Goal: Task Accomplishment & Management: Use online tool/utility

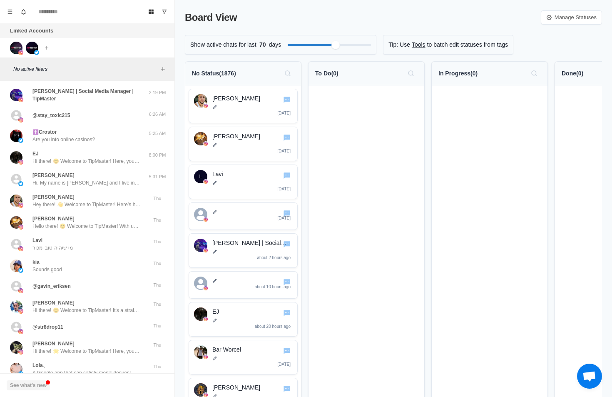
click at [34, 384] on button "See what's new" at bounding box center [28, 385] width 43 height 10
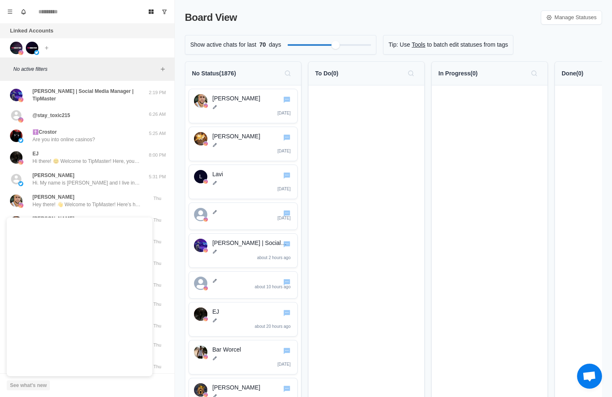
click at [34, 384] on button "See what's new" at bounding box center [28, 385] width 43 height 10
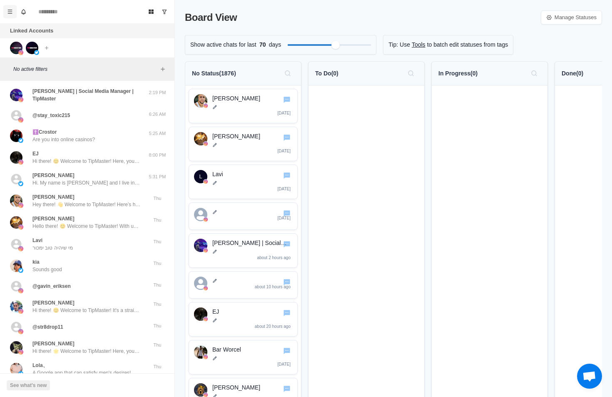
click at [10, 12] on icon "Menu" at bounding box center [10, 12] width 6 height 6
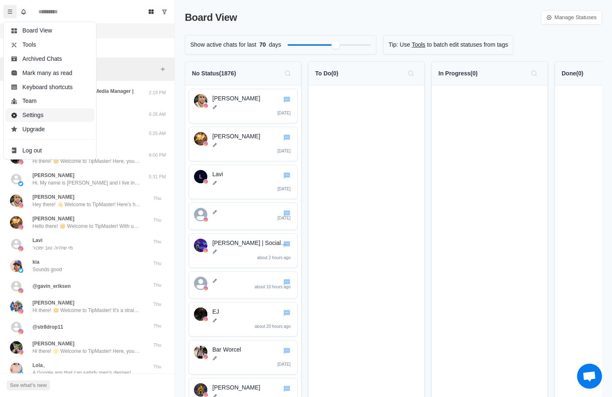
click at [30, 114] on button "Settings" at bounding box center [49, 115] width 89 height 14
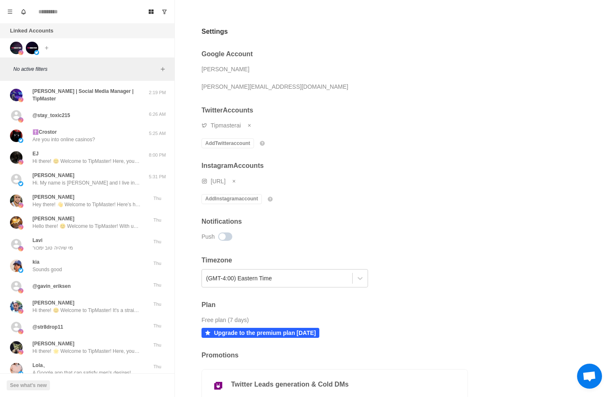
click at [227, 240] on span at bounding box center [225, 236] width 14 height 8
click at [225, 238] on span at bounding box center [225, 236] width 14 height 8
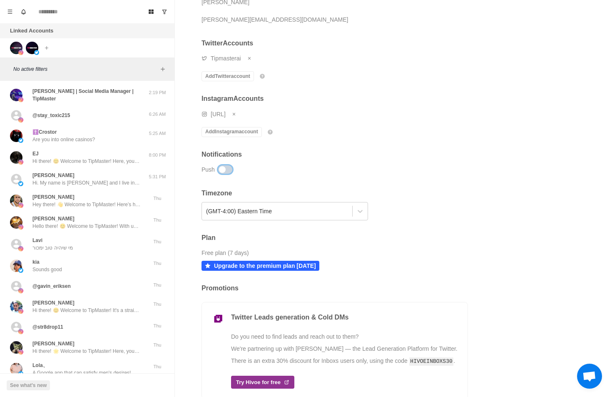
scroll to position [109, 0]
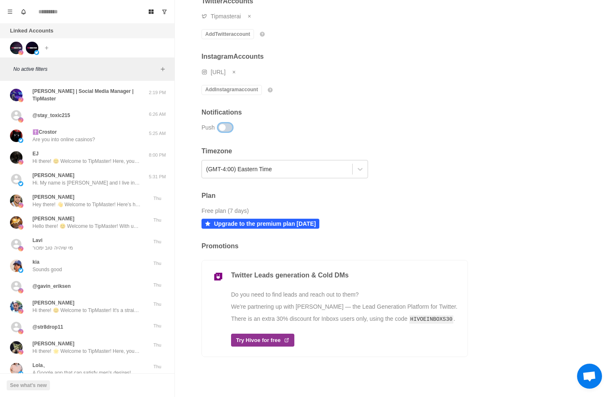
click at [255, 226] on p "Upgrade to the premium plan today" at bounding box center [265, 223] width 102 height 7
click at [100, 100] on p "[PERSON_NAME] | Social Media Manager | TipMaster" at bounding box center [89, 94] width 115 height 15
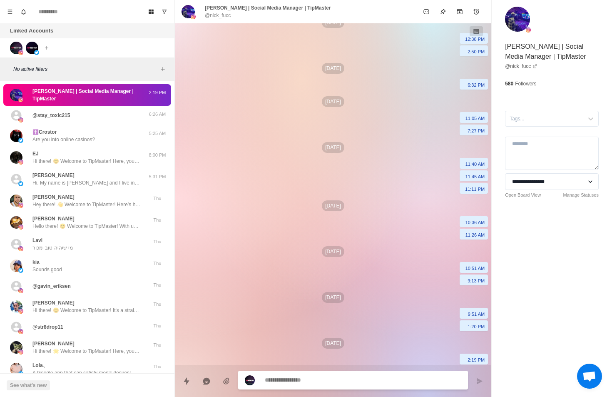
scroll to position [240, 0]
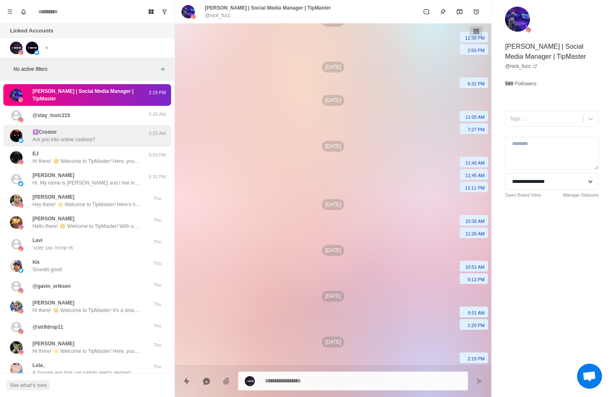
click at [90, 145] on div "✝️Crostor Are you into online casinos? 5:25 AM" at bounding box center [87, 136] width 168 height 22
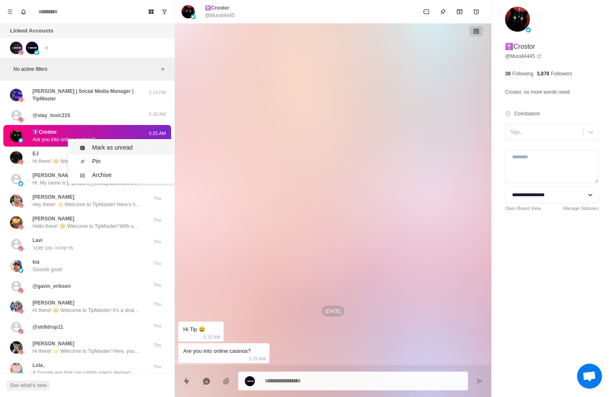
type textarea "*"
click at [7, 16] on button "Menu" at bounding box center [9, 11] width 13 height 13
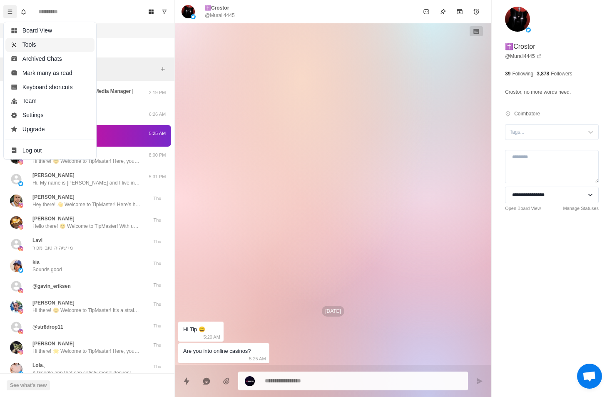
click at [32, 45] on button "Tools" at bounding box center [49, 45] width 89 height 14
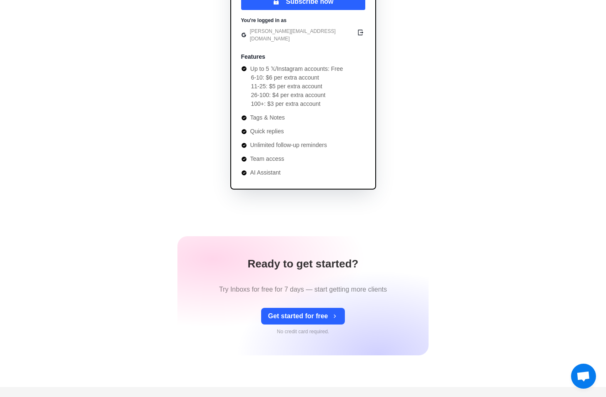
scroll to position [250, 0]
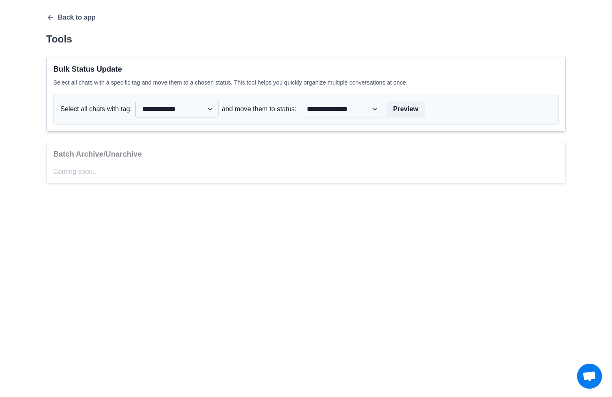
click at [176, 114] on select "**********" at bounding box center [176, 109] width 83 height 17
click at [177, 113] on select "**********" at bounding box center [176, 109] width 83 height 17
click at [326, 110] on select "**********" at bounding box center [341, 109] width 83 height 17
click at [327, 109] on select "**********" at bounding box center [341, 109] width 83 height 17
click at [85, 168] on p "Coming soon..." at bounding box center [306, 172] width 506 height 10
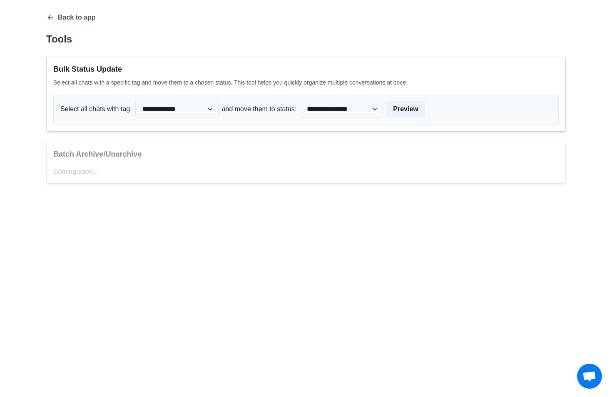
click at [49, 22] on div "**********" at bounding box center [306, 98] width 520 height 170
click at [49, 20] on icon "button" at bounding box center [50, 17] width 8 height 8
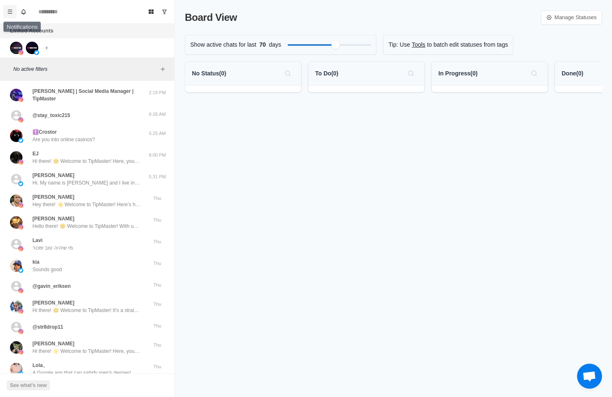
click at [7, 13] on button "Menu" at bounding box center [9, 11] width 13 height 13
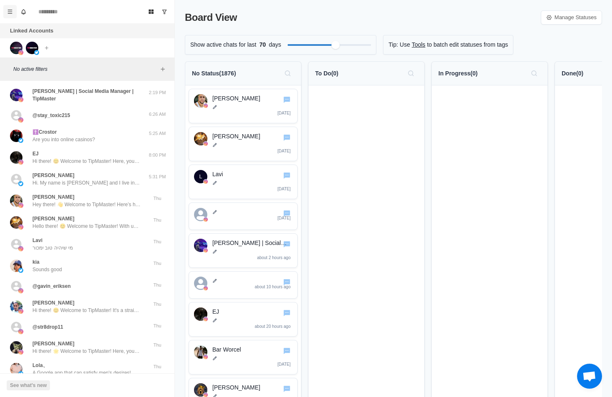
click at [10, 9] on icon "Menu" at bounding box center [10, 12] width 6 height 6
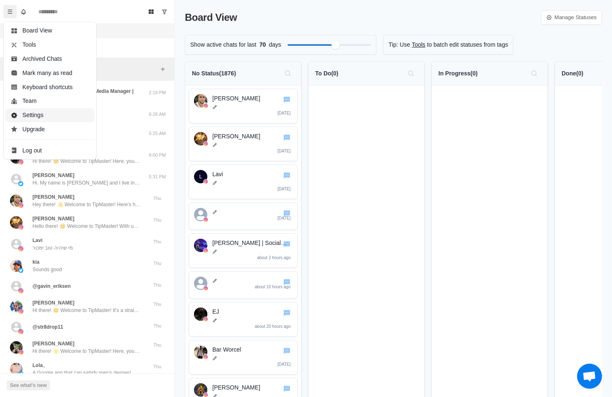
click at [42, 114] on button "Settings" at bounding box center [49, 115] width 89 height 14
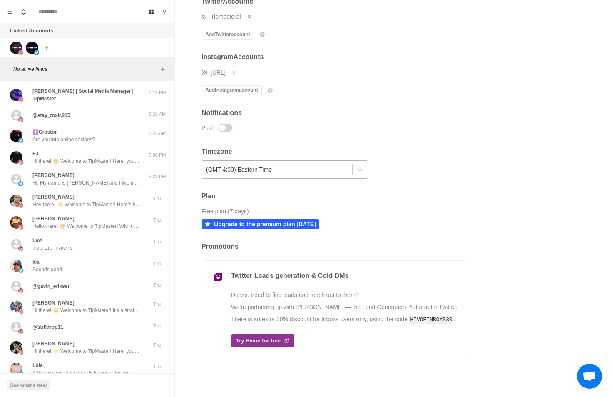
scroll to position [109, 0]
click at [31, 48] on img at bounding box center [32, 48] width 12 height 12
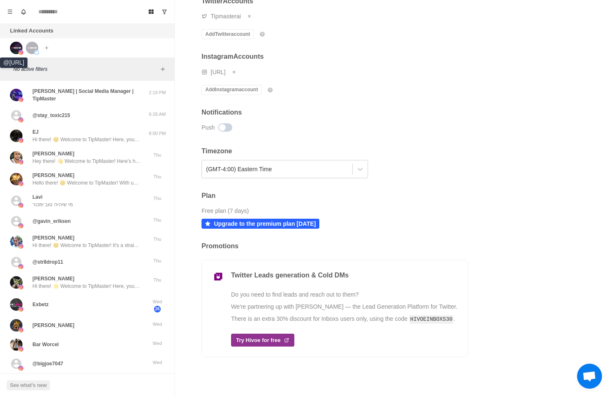
click at [18, 45] on img at bounding box center [16, 48] width 12 height 12
click at [30, 48] on img at bounding box center [32, 48] width 12 height 12
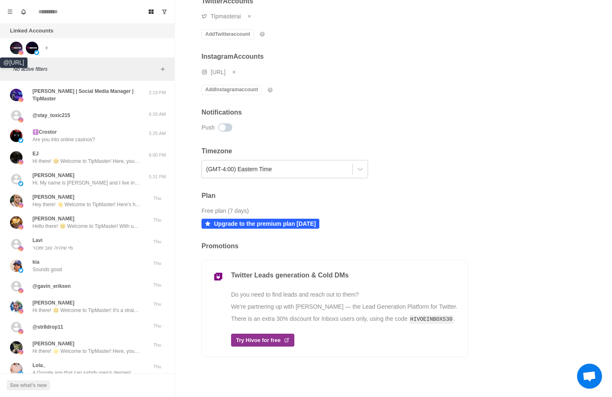
click at [16, 45] on img at bounding box center [16, 48] width 12 height 12
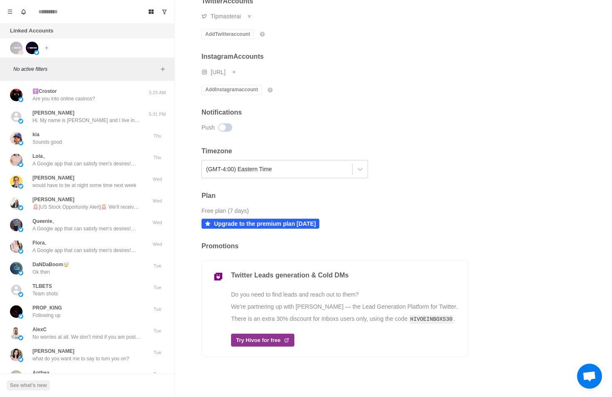
click at [16, 45] on img at bounding box center [16, 48] width 12 height 12
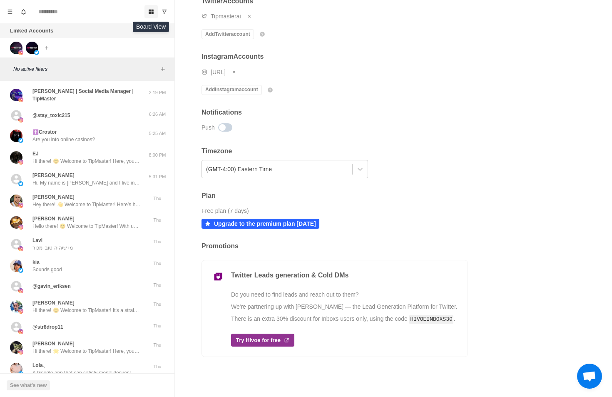
click at [150, 9] on icon "Board View" at bounding box center [151, 12] width 6 height 6
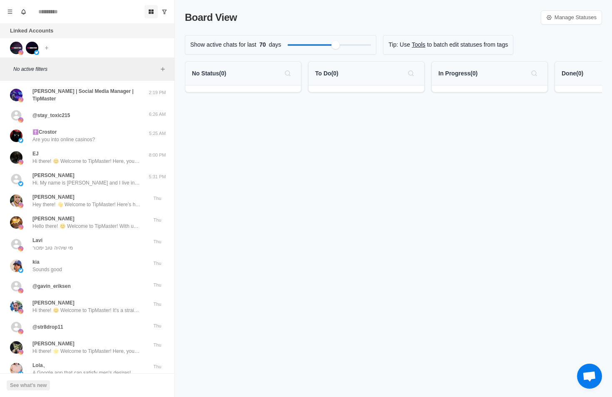
click at [147, 7] on button "Board View" at bounding box center [151, 11] width 13 height 13
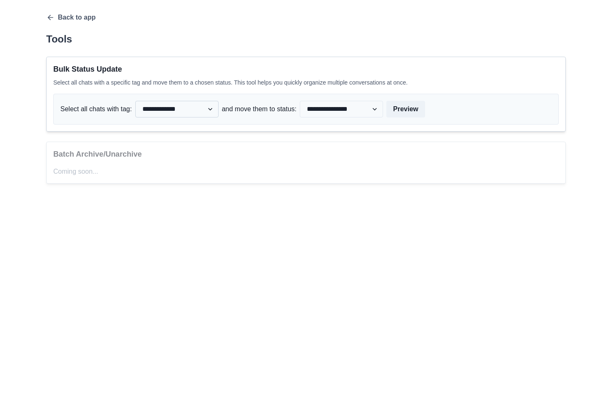
click at [163, 109] on select "**********" at bounding box center [176, 109] width 83 height 17
click at [317, 108] on select "**********" at bounding box center [341, 109] width 83 height 17
drag, startPoint x: 410, startPoint y: 100, endPoint x: 410, endPoint y: 104, distance: 4.2
click at [410, 104] on div "**********" at bounding box center [306, 109] width 506 height 31
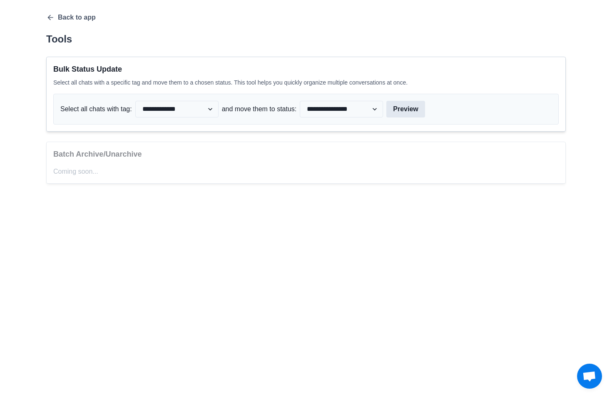
click at [409, 103] on div "**********" at bounding box center [306, 109] width 506 height 31
click at [406, 112] on button "Preview" at bounding box center [405, 109] width 38 height 17
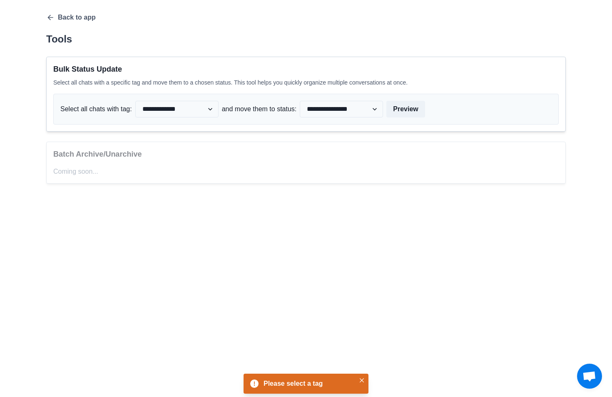
click at [585, 376] on span "Open chat" at bounding box center [590, 377] width 14 height 12
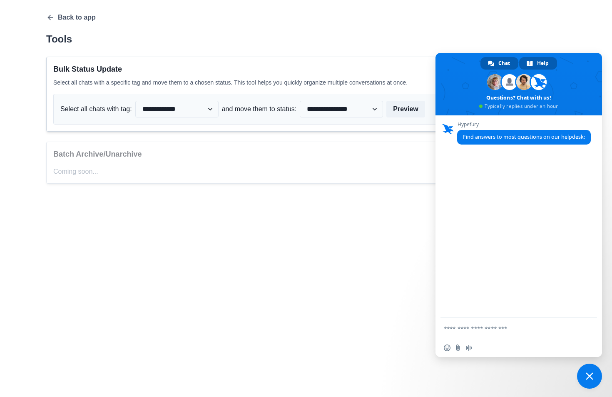
click at [540, 61] on span "Help" at bounding box center [543, 63] width 12 height 12
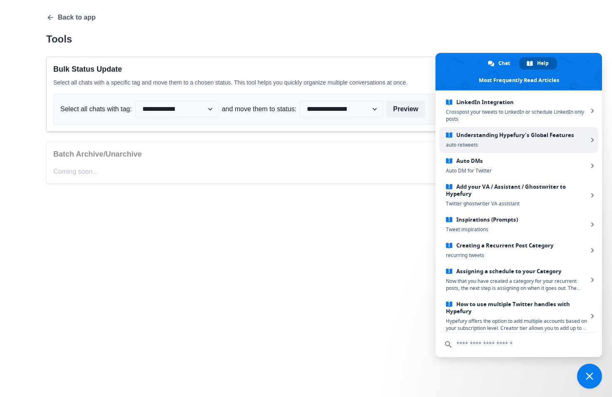
click at [480, 173] on span "Auto DM for Twitter" at bounding box center [517, 170] width 142 height 7
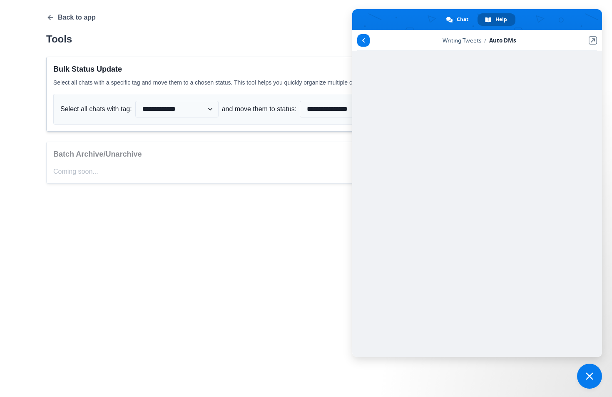
click at [292, 197] on div "**********" at bounding box center [306, 98] width 533 height 197
click at [582, 371] on span "Close chat" at bounding box center [589, 376] width 25 height 25
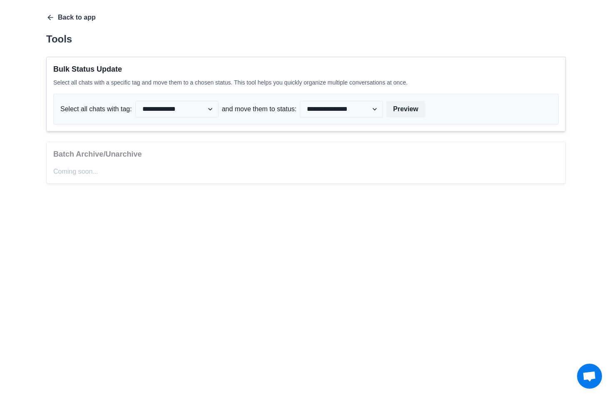
click at [53, 19] on icon "button" at bounding box center [50, 17] width 8 height 8
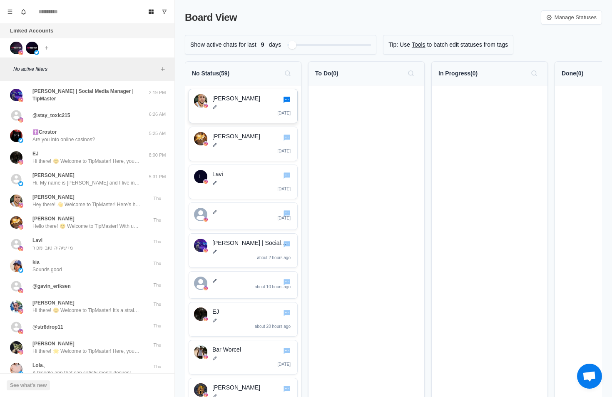
click at [287, 98] on icon "Go to chat" at bounding box center [287, 100] width 7 height 6
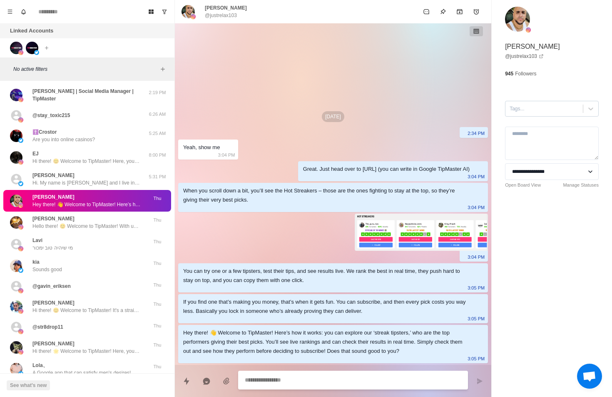
click at [546, 113] on div at bounding box center [544, 108] width 69 height 9
type textarea "*"
click at [575, 187] on link "Manage Statuses" at bounding box center [581, 185] width 36 height 7
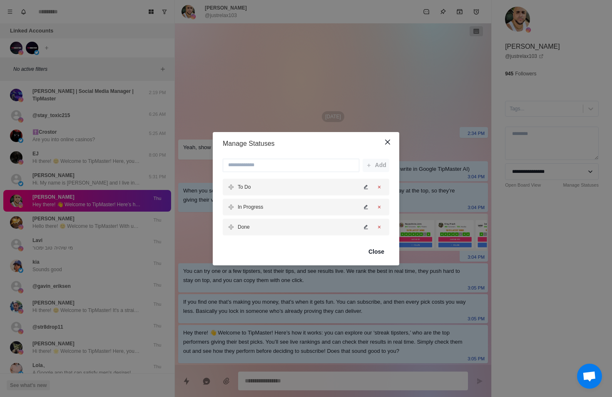
click at [412, 126] on div "Manage Statuses Add To Do In Progress Done Close" at bounding box center [306, 198] width 612 height 397
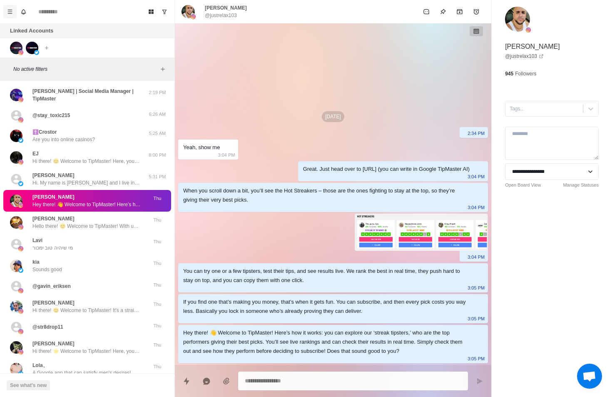
click at [12, 10] on icon "Menu" at bounding box center [10, 12] width 6 height 6
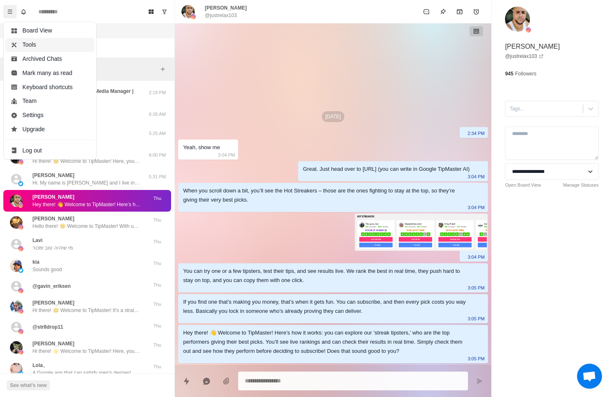
click at [31, 44] on button "Tools" at bounding box center [49, 45] width 89 height 14
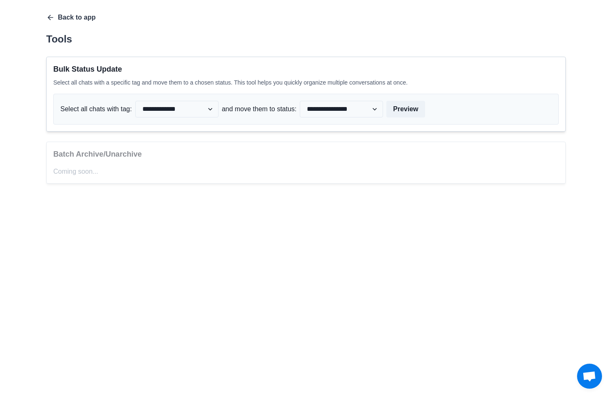
click at [55, 20] on button "Back to app" at bounding box center [71, 17] width 50 height 8
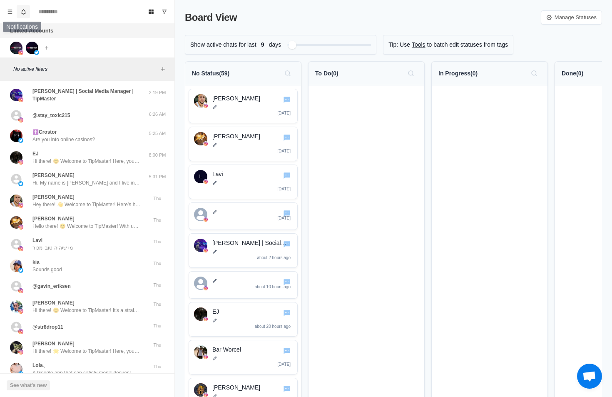
click at [19, 11] on button "Notifications" at bounding box center [23, 11] width 13 height 13
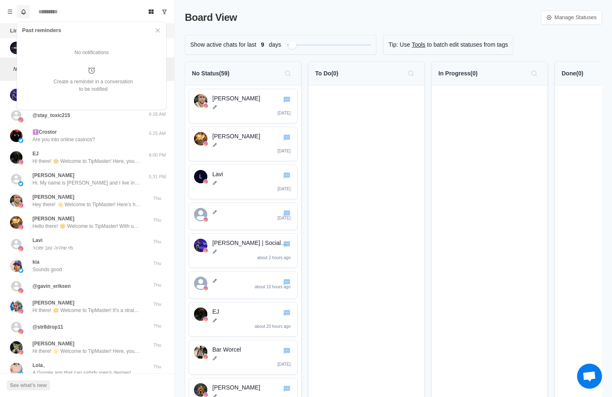
click at [20, 11] on icon "Notifications" at bounding box center [23, 12] width 6 height 6
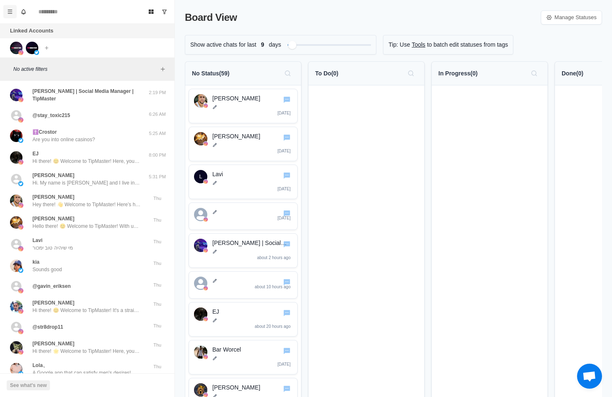
click at [5, 12] on button "Menu" at bounding box center [9, 11] width 13 height 13
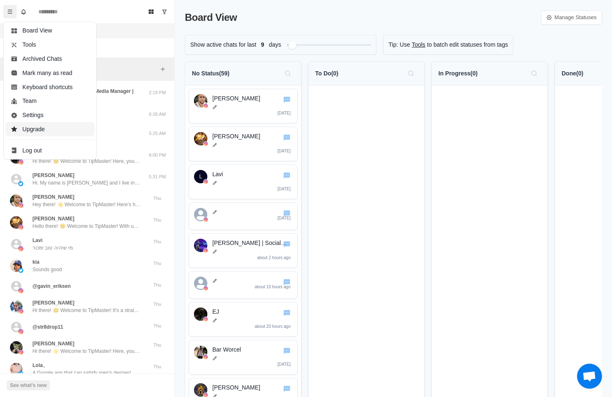
click at [35, 130] on button "Upgrade" at bounding box center [49, 129] width 89 height 14
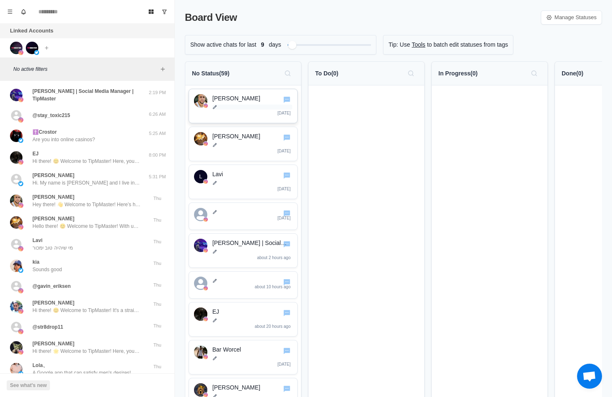
click at [224, 107] on p at bounding box center [252, 107] width 80 height 5
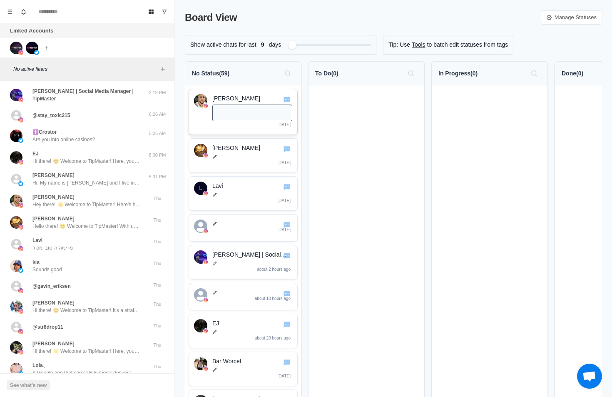
click at [234, 92] on div "Junior Cuello 1 day ago" at bounding box center [243, 112] width 109 height 46
click at [233, 101] on p "[PERSON_NAME]" at bounding box center [252, 98] width 80 height 9
click at [232, 102] on p "[PERSON_NAME]" at bounding box center [252, 98] width 80 height 9
click at [196, 129] on div "Junior Cuello 1 day ago" at bounding box center [243, 111] width 98 height 35
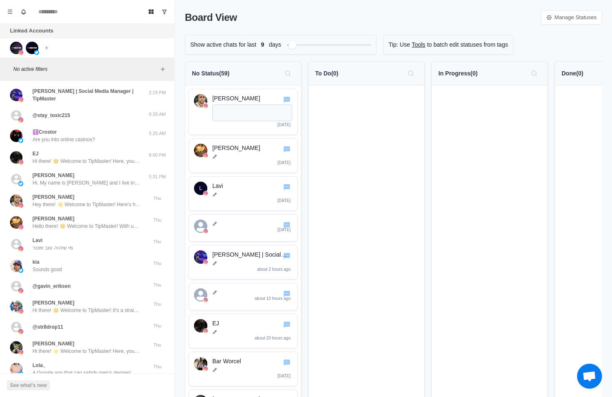
click at [282, 105] on textarea at bounding box center [252, 113] width 80 height 17
click at [282, 104] on div at bounding box center [286, 99] width 9 height 10
click at [284, 102] on icon "Go to chat" at bounding box center [287, 99] width 8 height 8
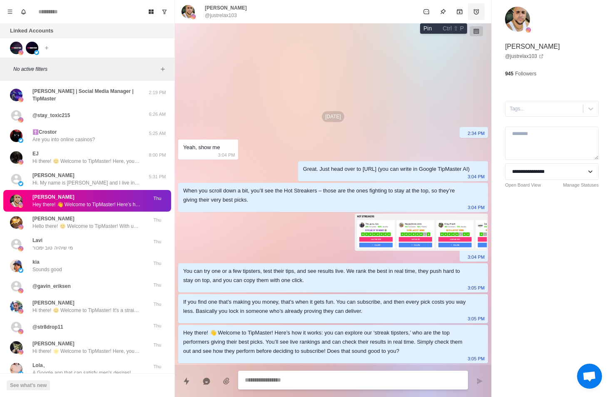
click at [479, 9] on icon "Add reminder" at bounding box center [476, 11] width 7 height 7
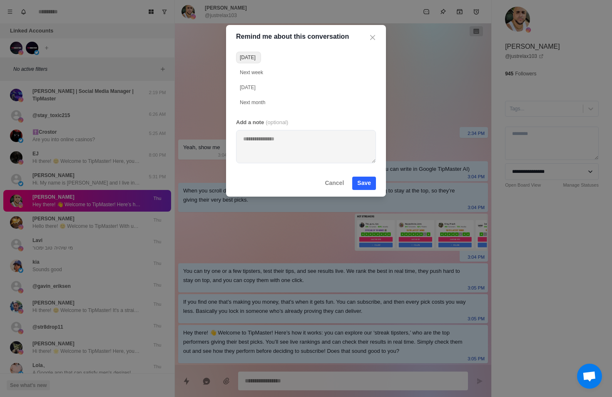
click at [254, 60] on div "Tomorrow" at bounding box center [248, 57] width 16 height 7
click at [338, 179] on button "Cancel" at bounding box center [334, 183] width 29 height 13
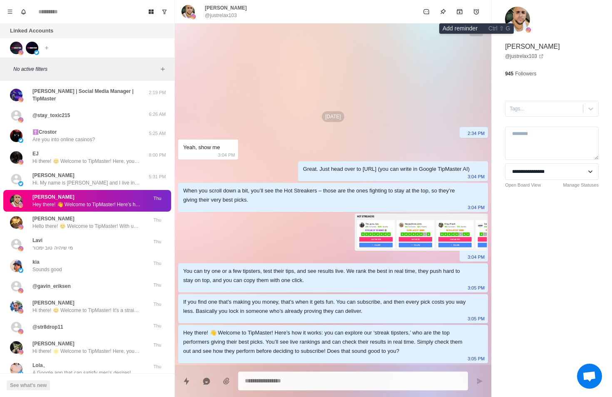
type textarea "*"
click at [19, 14] on button "Notifications" at bounding box center [23, 11] width 13 height 13
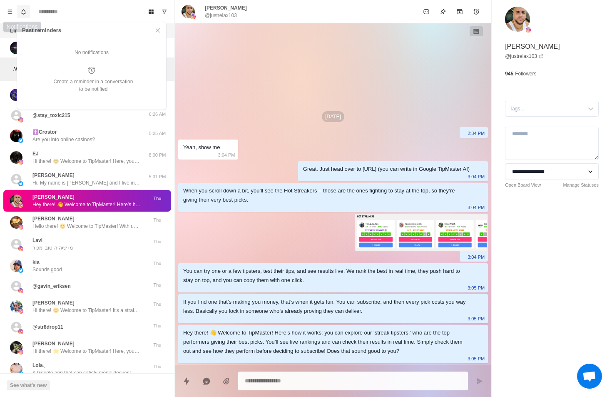
click at [19, 14] on button "Notifications" at bounding box center [23, 11] width 13 height 13
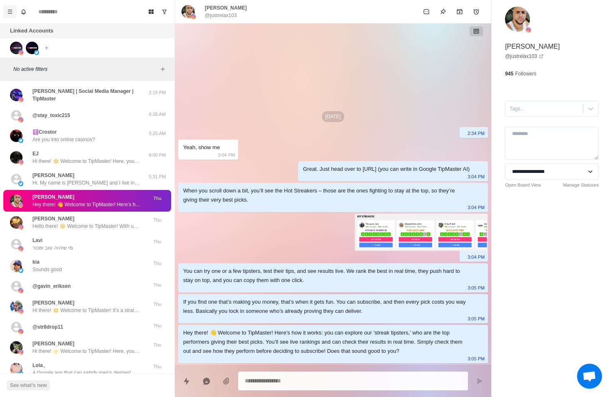
click at [10, 10] on icon "Menu" at bounding box center [10, 12] width 6 height 6
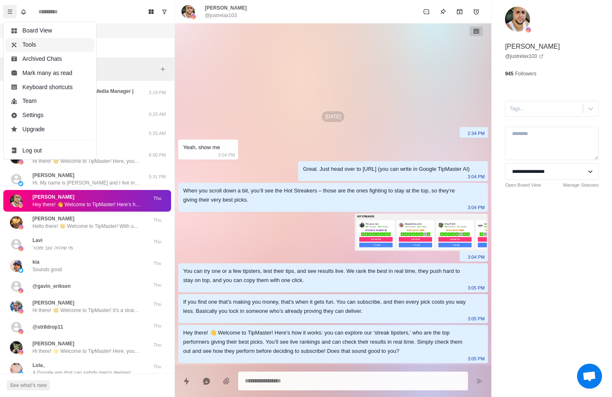
click at [33, 43] on button "Tools" at bounding box center [49, 45] width 89 height 14
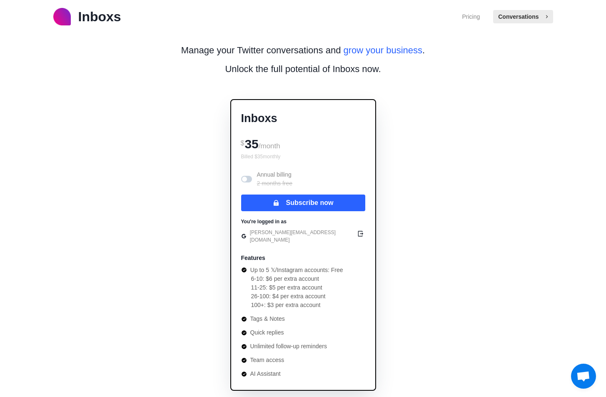
click at [528, 23] on button "Conversations" at bounding box center [523, 16] width 60 height 13
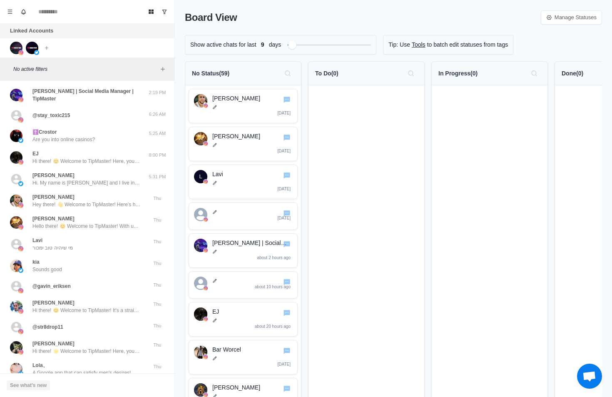
click at [37, 382] on button "See what's new" at bounding box center [28, 385] width 43 height 10
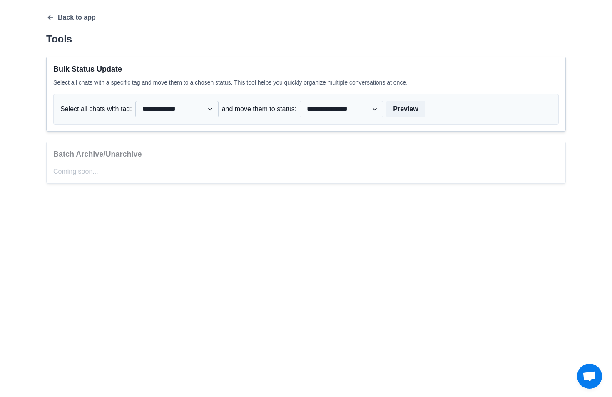
click at [207, 111] on select "**********" at bounding box center [176, 109] width 83 height 17
click at [46, 22] on div "**********" at bounding box center [306, 98] width 520 height 170
click at [46, 21] on icon "button" at bounding box center [50, 17] width 8 height 8
